Goal: Information Seeking & Learning: Learn about a topic

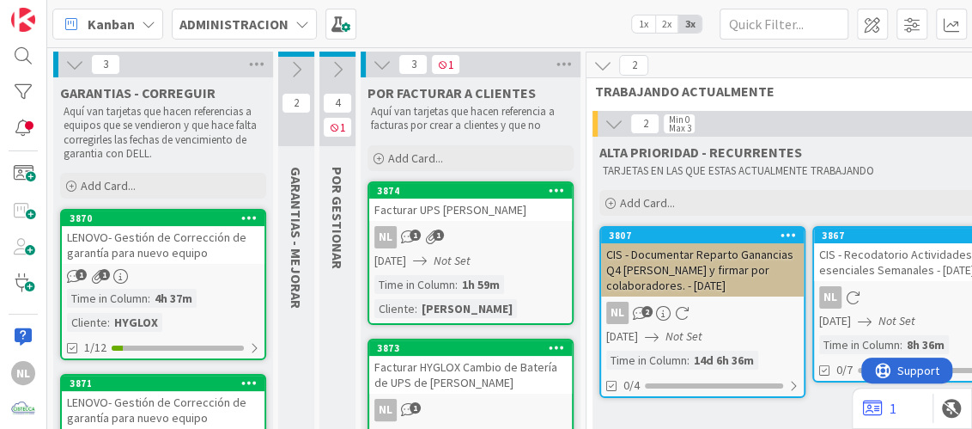
click at [336, 65] on icon at bounding box center [337, 69] width 19 height 19
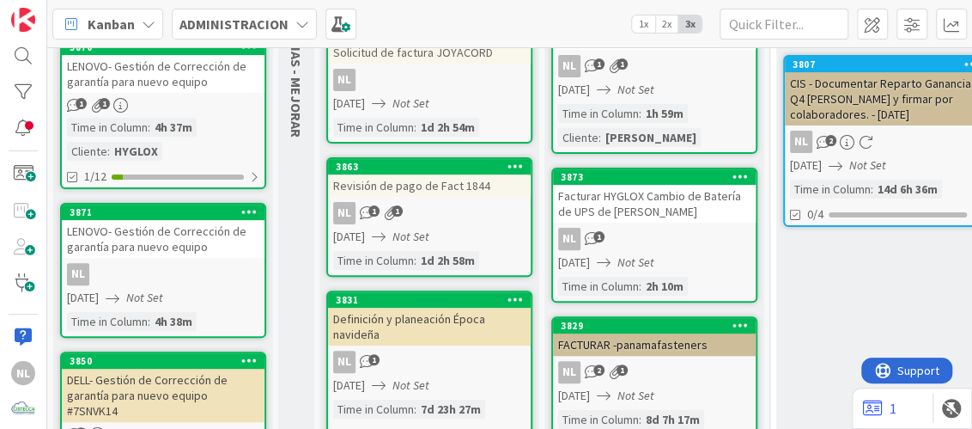
scroll to position [258, 0]
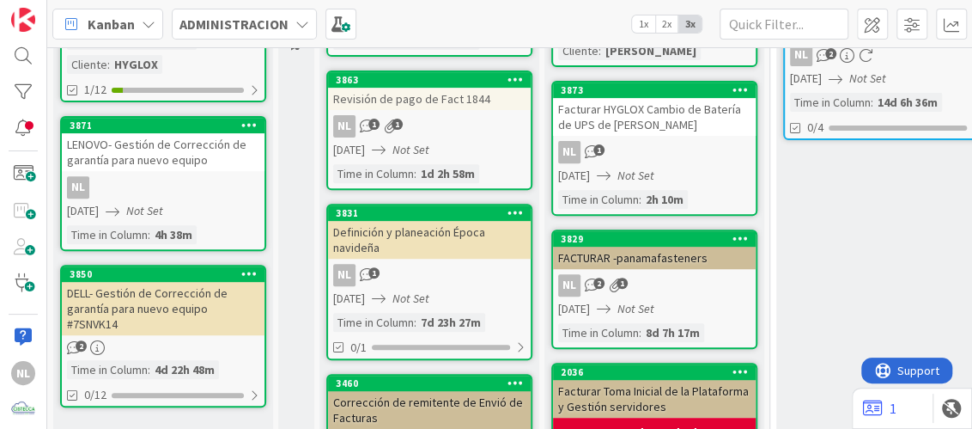
click at [421, 233] on div "Definición y planeación Época navideña" at bounding box center [429, 240] width 203 height 38
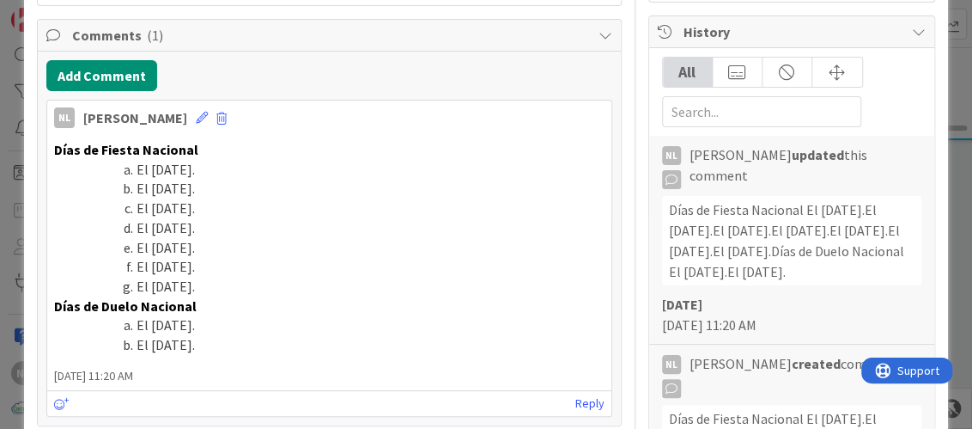
scroll to position [343, 0]
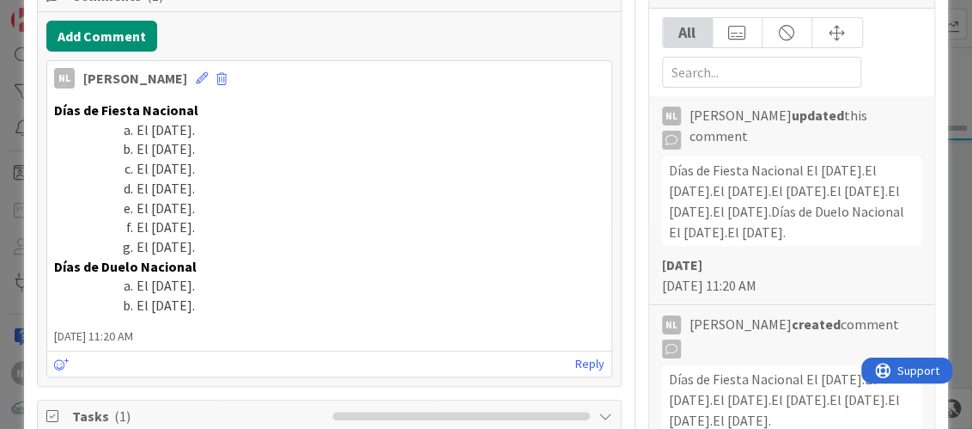
click at [438, 224] on li "El 8 de diciembre." at bounding box center [339, 227] width 529 height 20
